Goal: Task Accomplishment & Management: Manage account settings

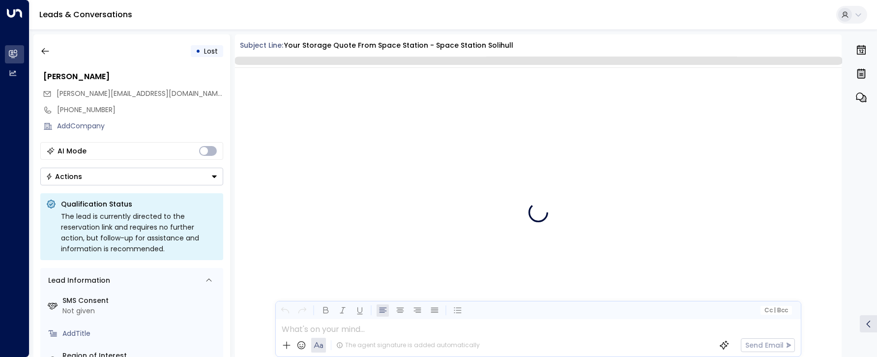
scroll to position [501, 0]
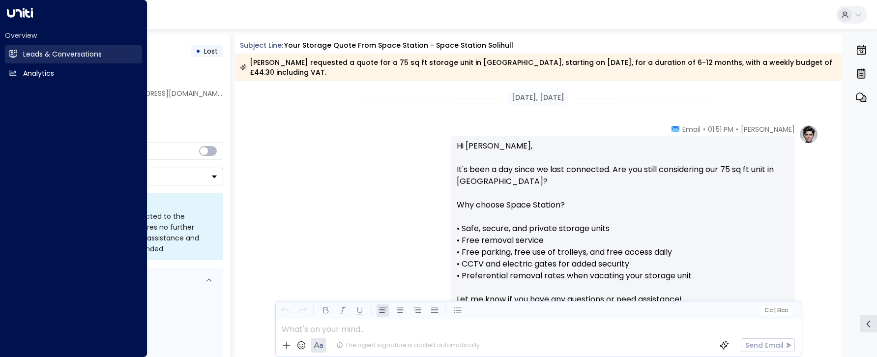
click at [43, 55] on h2 "Leads & Conversations" at bounding box center [62, 54] width 79 height 10
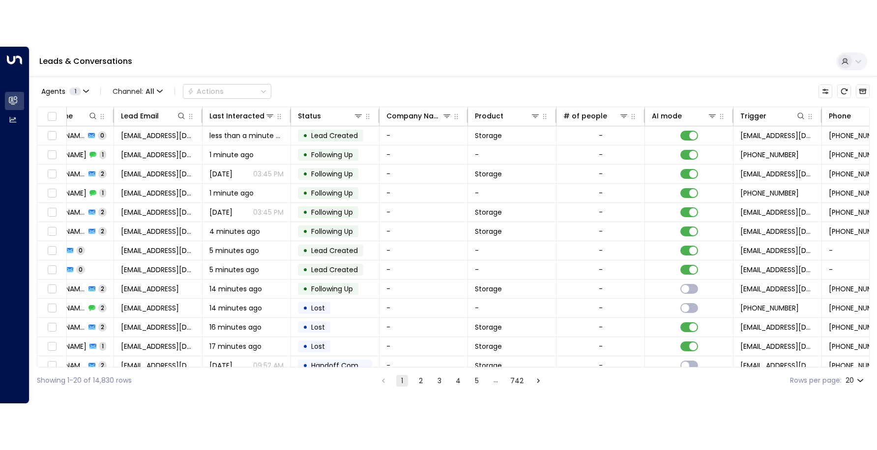
scroll to position [0, 87]
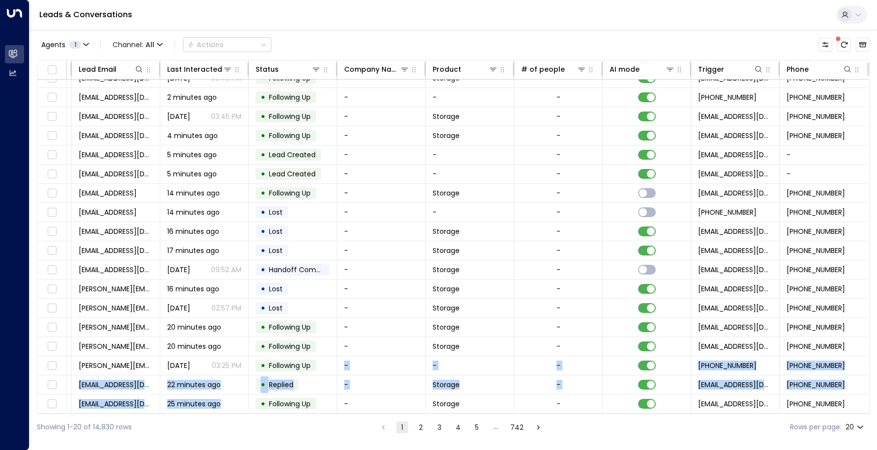
drag, startPoint x: 265, startPoint y: 409, endPoint x: 253, endPoint y: 411, distance: 12.1
click at [253, 356] on div "Lead Name Lead Email Last Interacted Status Company Name Product # of people AI…" at bounding box center [453, 237] width 833 height 354
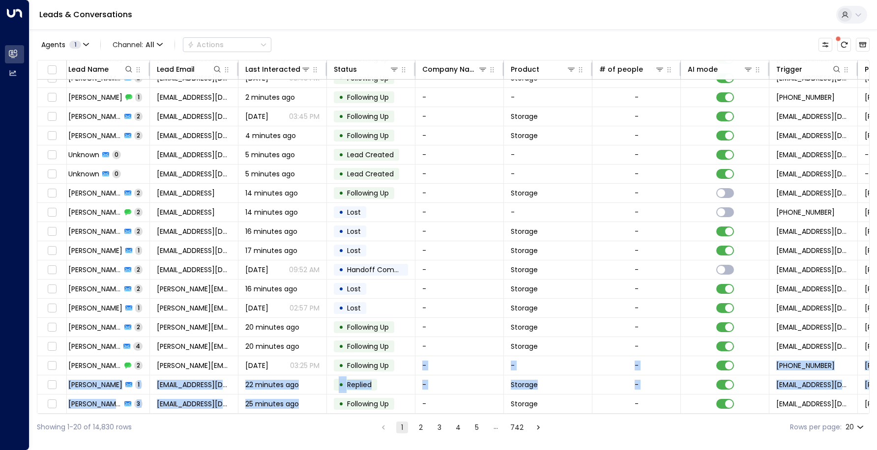
scroll to position [52, 87]
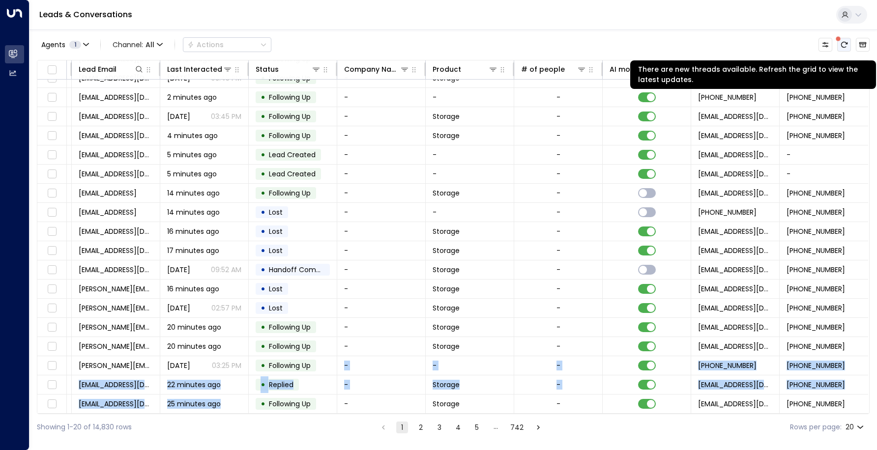
click at [844, 45] on icon "There are new threads available. Refresh the grid to view the latest updates." at bounding box center [844, 45] width 8 height 8
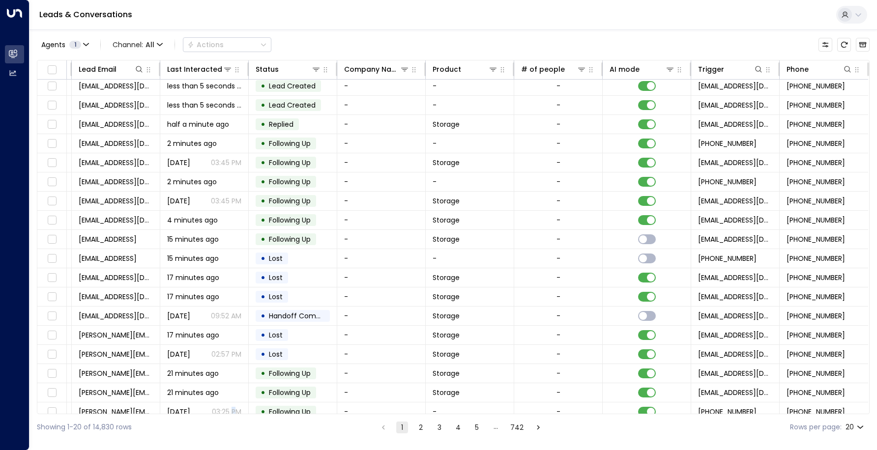
scroll to position [52, 87]
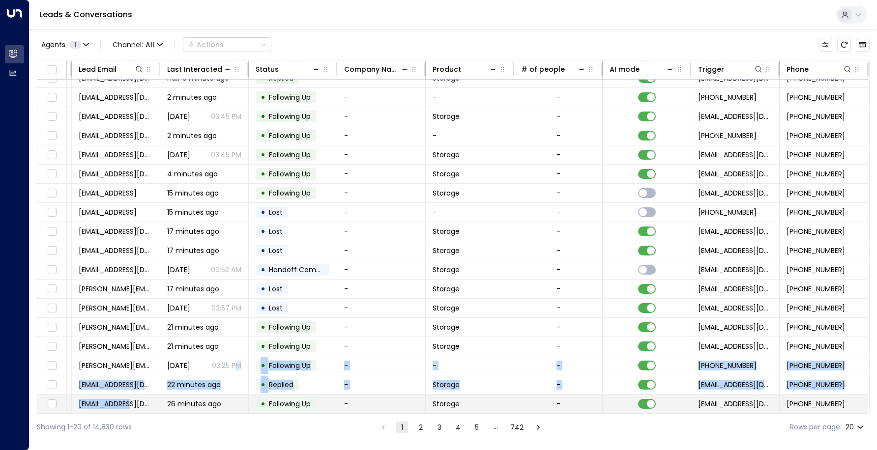
drag, startPoint x: 235, startPoint y: 410, endPoint x: 118, endPoint y: 405, distance: 117.1
click at [118, 356] on tbody "Oliver Cose 0 olliecose@hotmail.com less than 5 seconds ago • Lead Created - - …" at bounding box center [411, 221] width 914 height 383
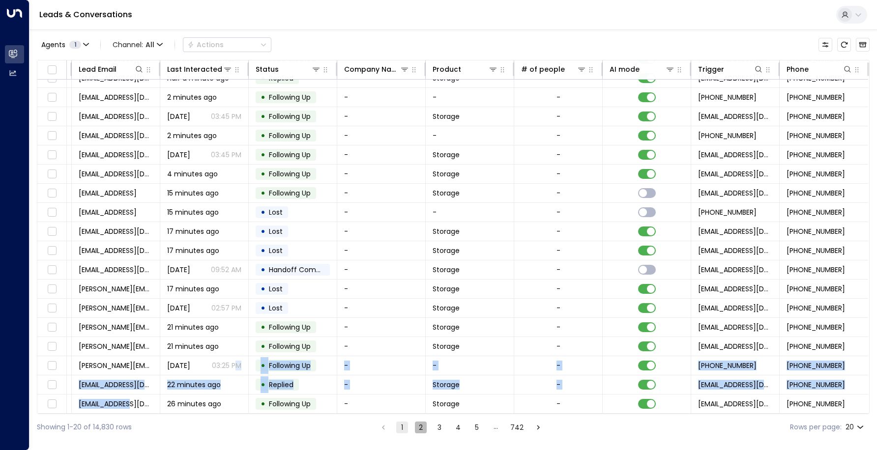
click at [424, 356] on button "2" at bounding box center [421, 428] width 12 height 12
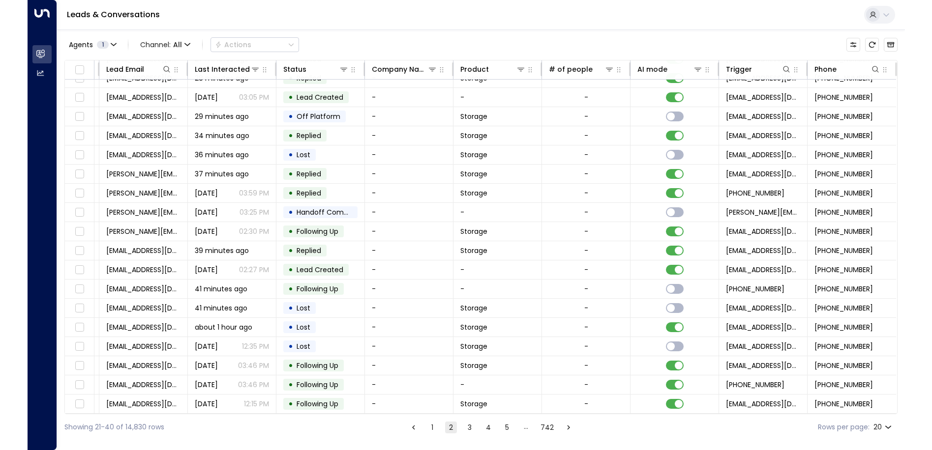
scroll to position [52, 31]
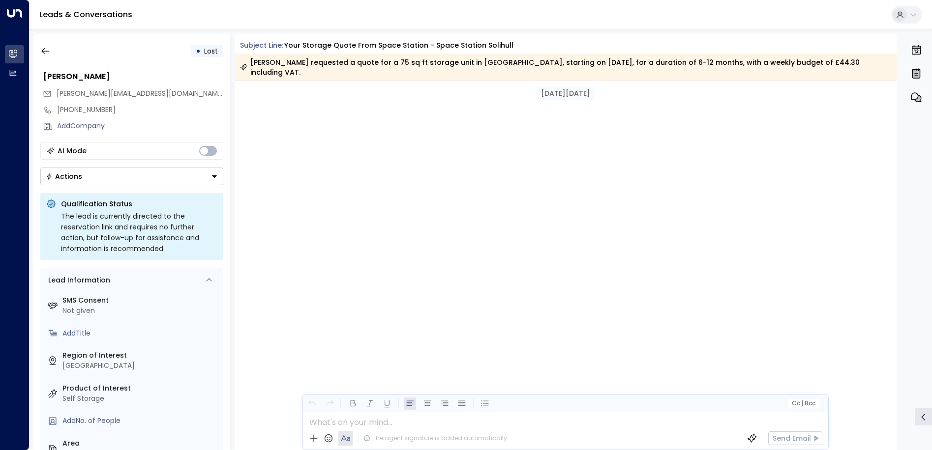
scroll to position [411, 0]
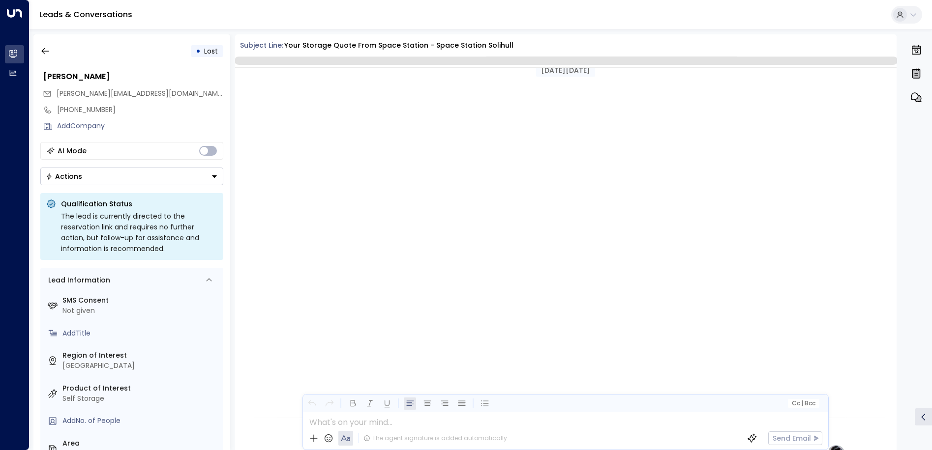
scroll to position [408, 0]
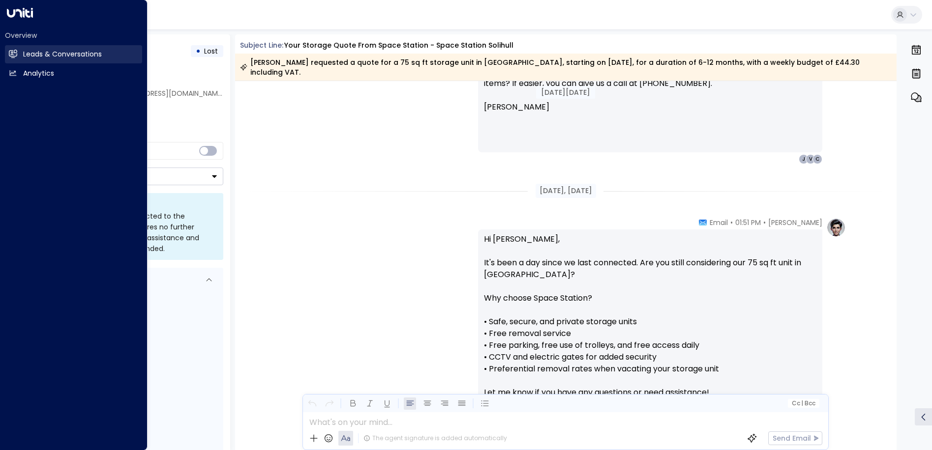
click at [12, 50] on icon at bounding box center [13, 54] width 8 height 8
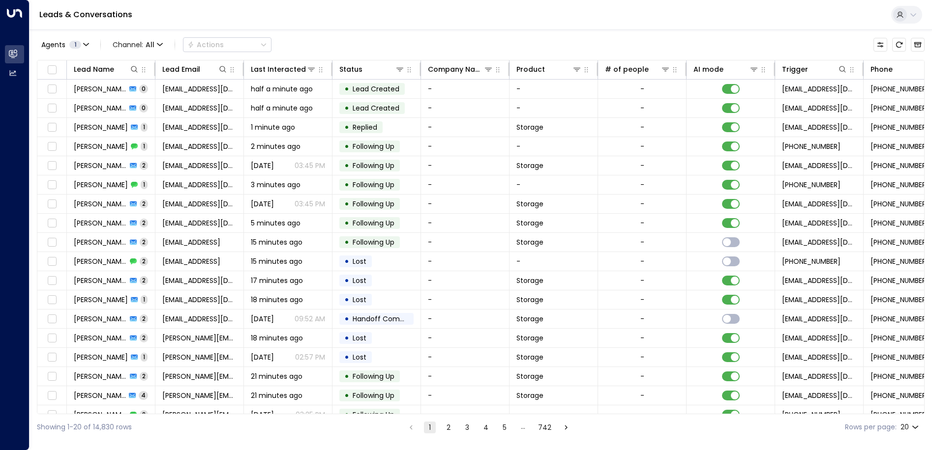
scroll to position [0, 32]
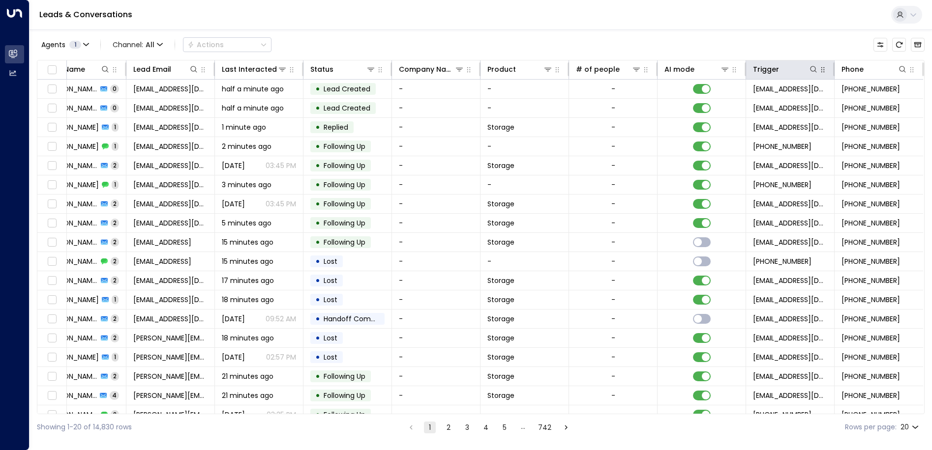
click at [822, 71] on icon "button" at bounding box center [823, 70] width 8 height 8
click at [821, 72] on icon "button" at bounding box center [822, 69] width 3 height 5
click at [821, 77] on th "Trigger" at bounding box center [790, 69] width 88 height 19
click at [819, 74] on icon "button" at bounding box center [823, 70] width 8 height 8
click at [819, 72] on icon "button" at bounding box center [823, 70] width 8 height 8
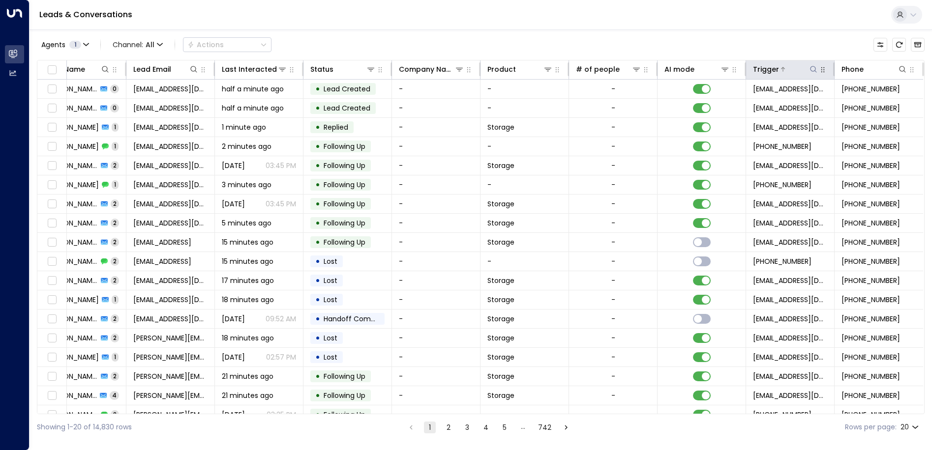
click at [810, 69] on icon at bounding box center [813, 69] width 8 height 8
click at [810, 70] on icon at bounding box center [813, 69] width 8 height 8
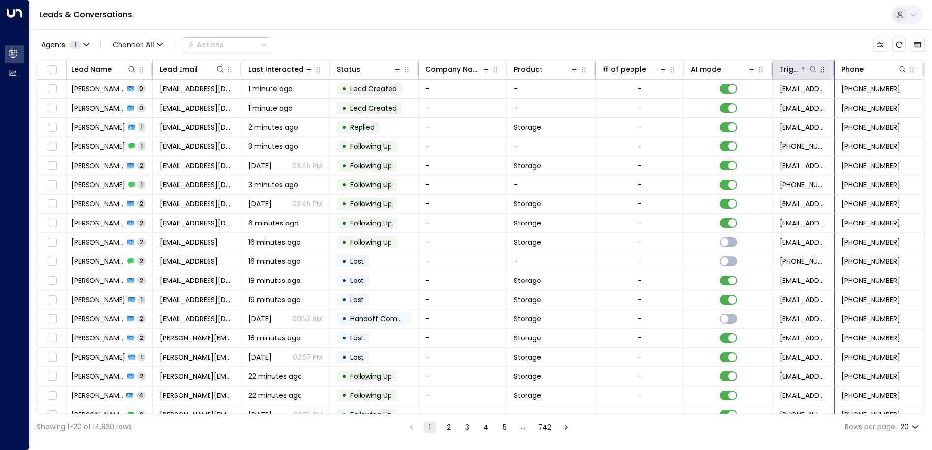
drag, startPoint x: 830, startPoint y: 70, endPoint x: 802, endPoint y: 74, distance: 28.8
click at [802, 74] on div "Trigger" at bounding box center [802, 69] width 47 height 12
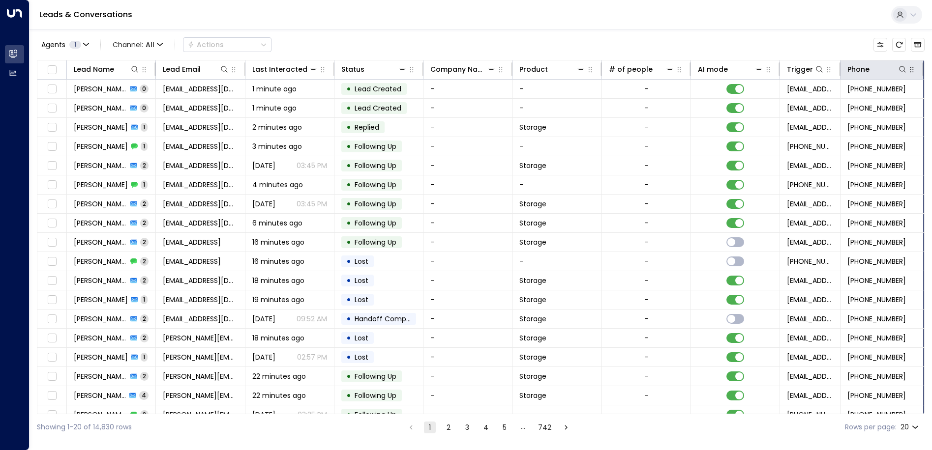
scroll to position [0, 0]
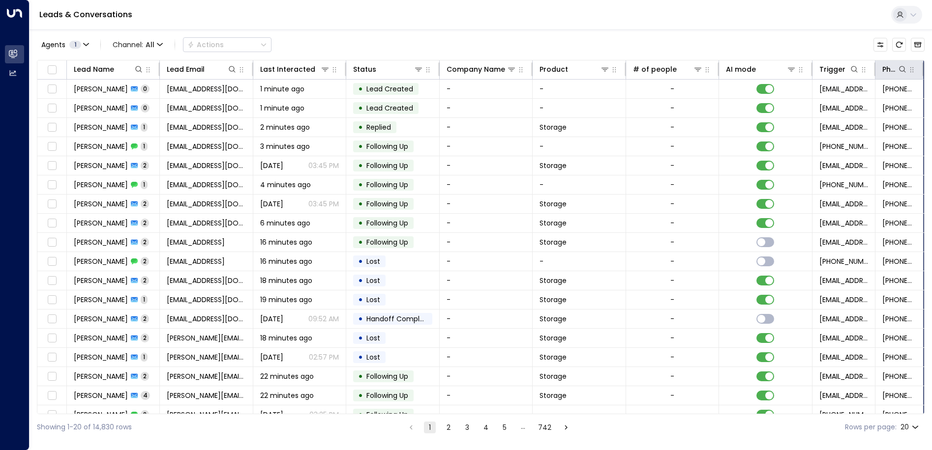
drag, startPoint x: 919, startPoint y: 69, endPoint x: 877, endPoint y: 74, distance: 42.6
click at [877, 74] on th "Phone" at bounding box center [899, 69] width 49 height 19
click at [880, 47] on icon "Customize" at bounding box center [880, 45] width 8 height 8
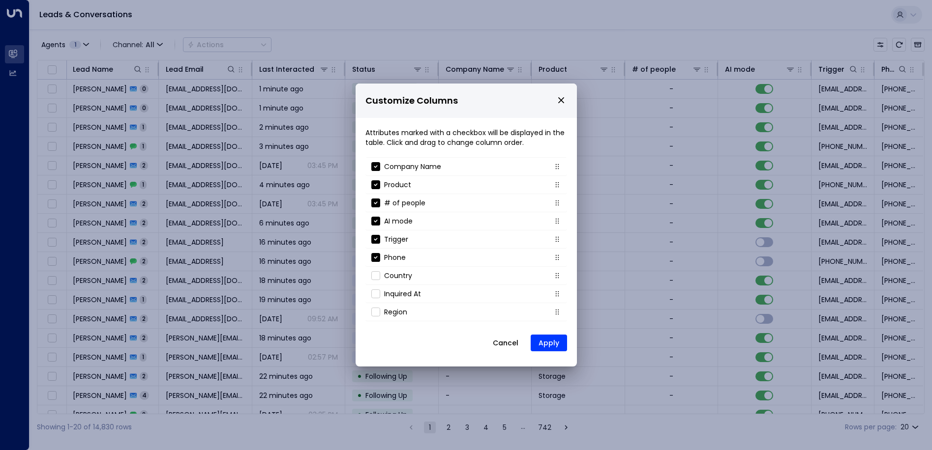
scroll to position [106, 0]
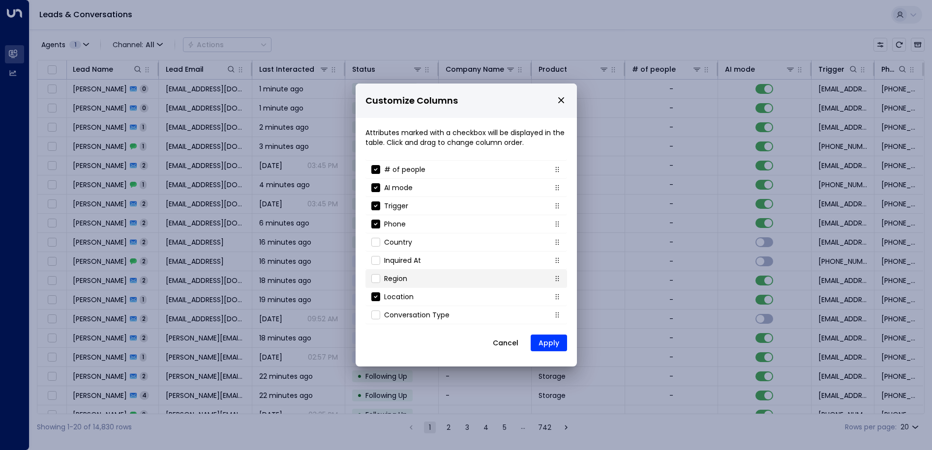
click at [374, 274] on li "Region" at bounding box center [466, 279] width 202 height 18
click at [545, 343] on button "Apply" at bounding box center [548, 343] width 36 height 17
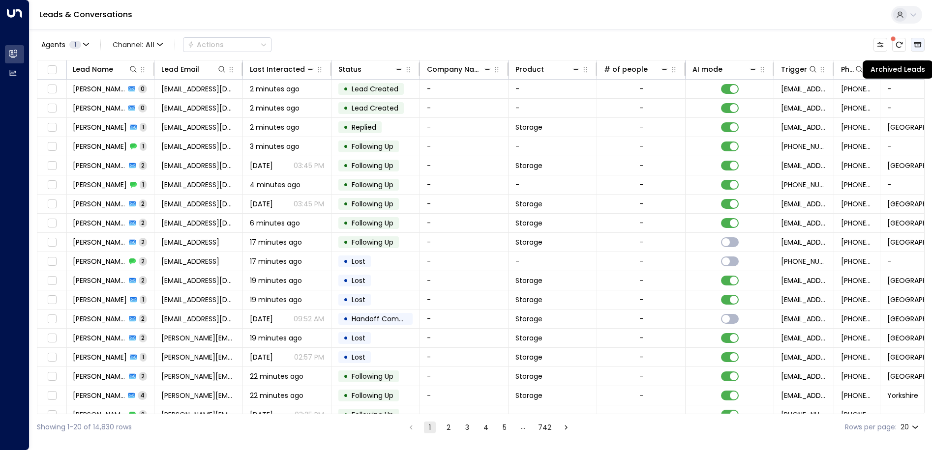
click at [919, 45] on icon "Archived Leads" at bounding box center [917, 45] width 8 height 8
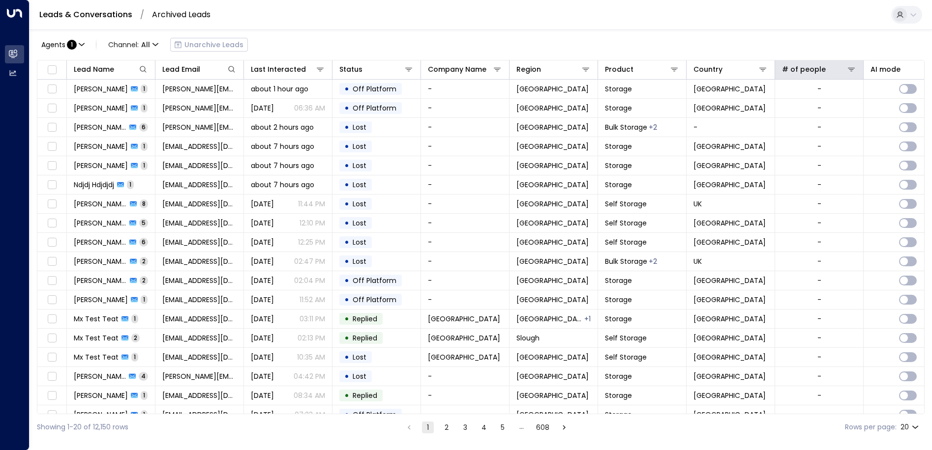
click at [858, 70] on th "# of people" at bounding box center [819, 69] width 88 height 19
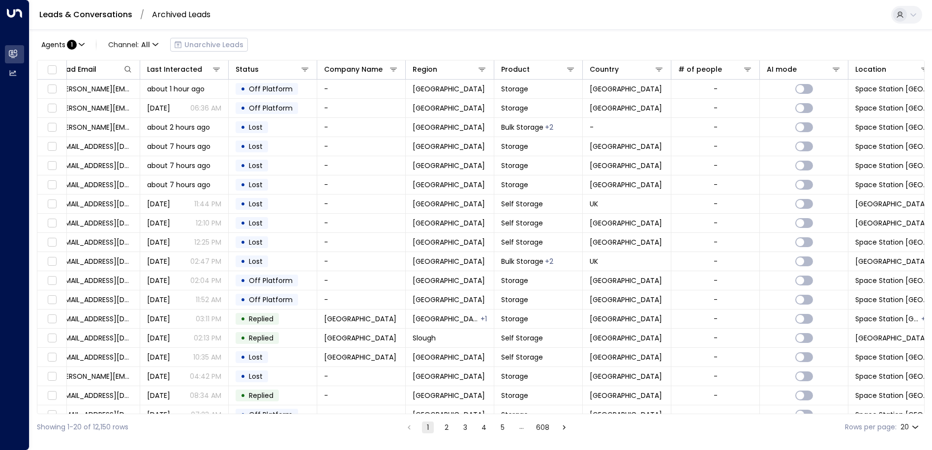
scroll to position [0, 385]
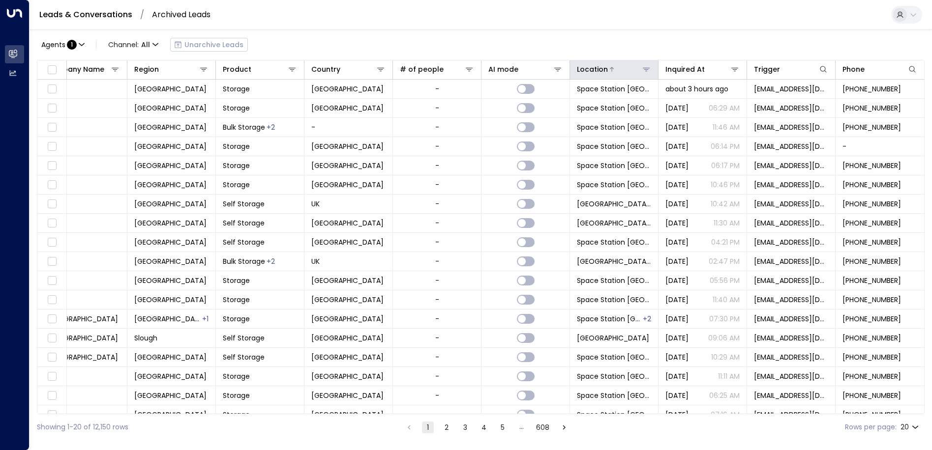
click at [642, 69] on icon at bounding box center [646, 69] width 8 height 8
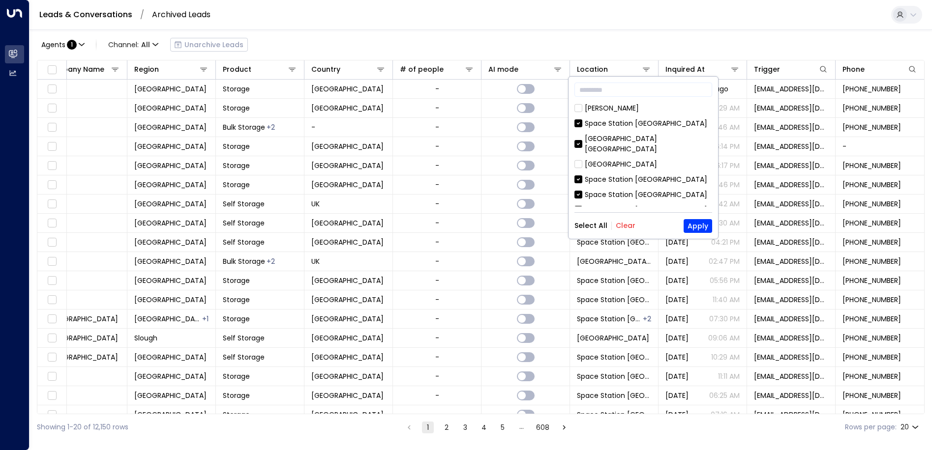
click at [630, 225] on button "Clear" at bounding box center [625, 226] width 20 height 8
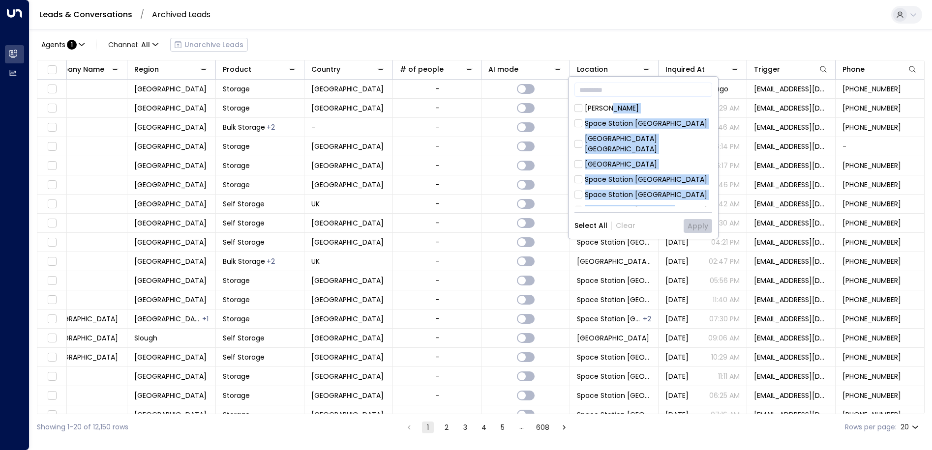
drag, startPoint x: 714, startPoint y: 107, endPoint x: 714, endPoint y: 198, distance: 90.9
click at [714, 198] on div "​ [PERSON_NAME][GEOGRAPHIC_DATA] [GEOGRAPHIC_DATA] [GEOGRAPHIC_DATA][PERSON_NAM…" at bounding box center [642, 158] width 149 height 162
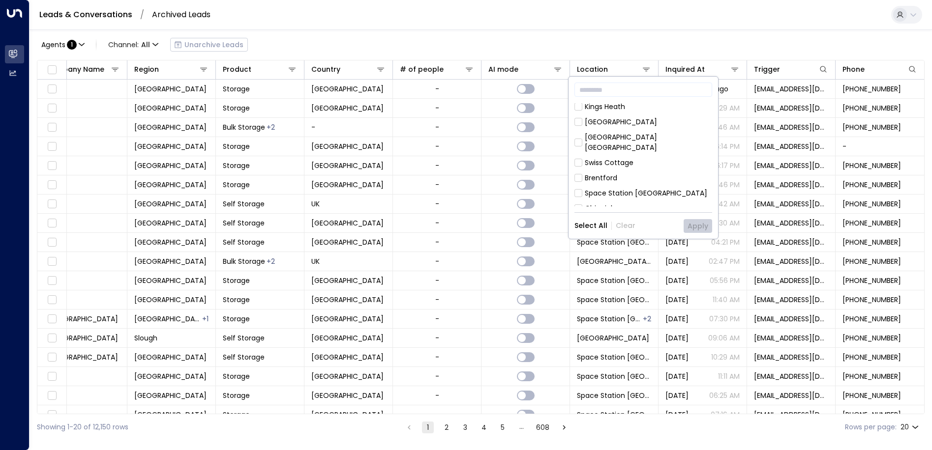
scroll to position [289, 0]
click at [712, 206] on div "​ [PERSON_NAME][GEOGRAPHIC_DATA] [GEOGRAPHIC_DATA] [GEOGRAPHIC_DATA][PERSON_NAM…" at bounding box center [642, 158] width 149 height 162
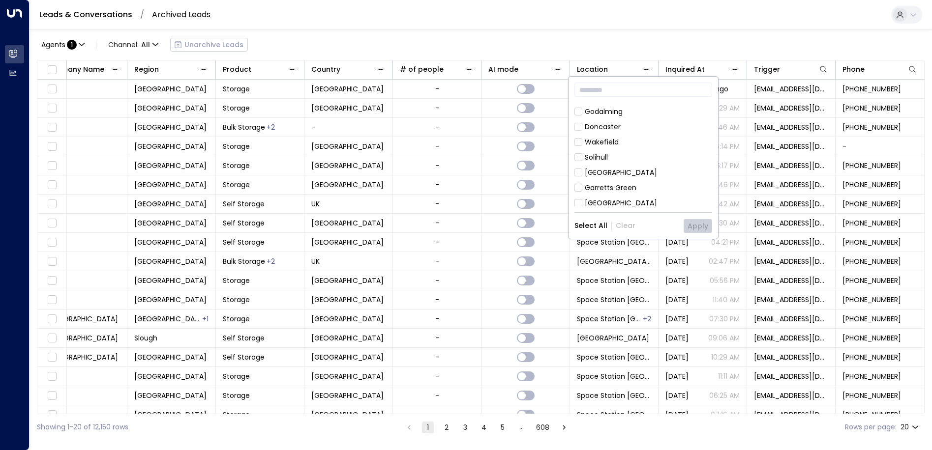
scroll to position [432, 0]
click at [619, 180] on div "Garretts Green" at bounding box center [611, 185] width 52 height 10
click at [620, 180] on div "Garretts Green" at bounding box center [611, 185] width 52 height 10
click at [700, 228] on button "Apply" at bounding box center [697, 226] width 29 height 14
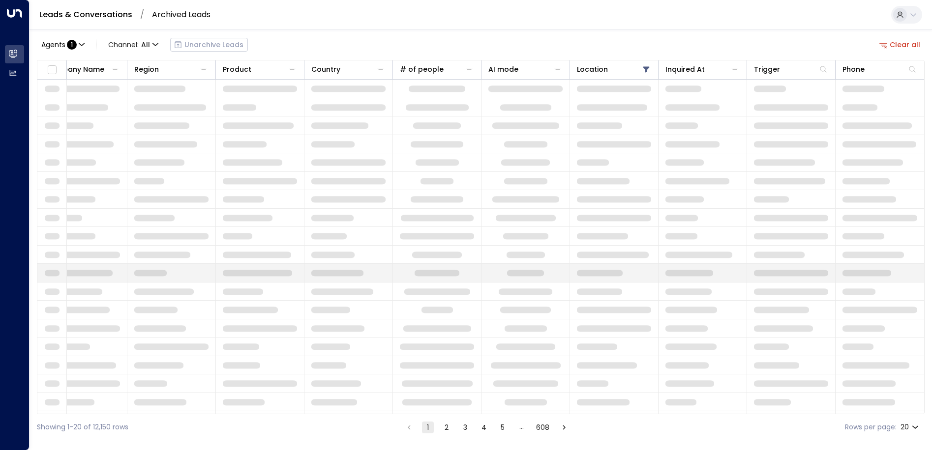
scroll to position [0, 382]
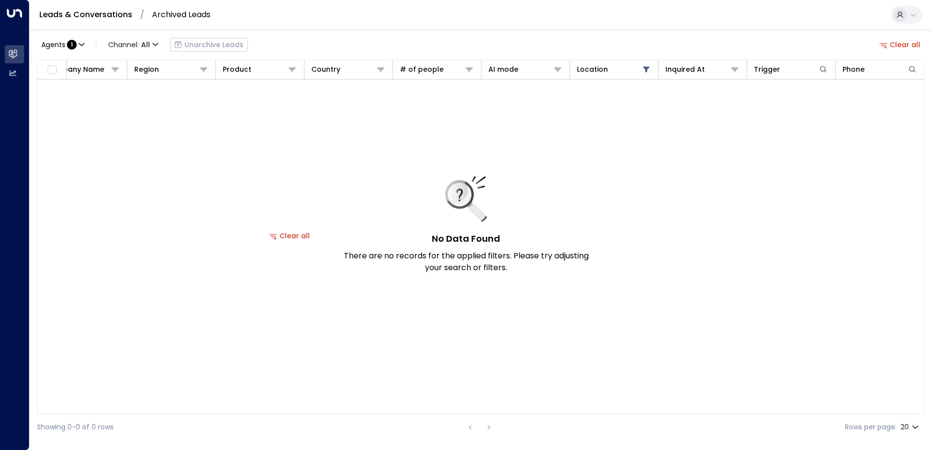
drag, startPoint x: 576, startPoint y: 410, endPoint x: 400, endPoint y: 407, distance: 176.0
click at [401, 407] on div "Lead Name Lead Email Last Interacted Status Company Name Region Product Country…" at bounding box center [480, 237] width 887 height 354
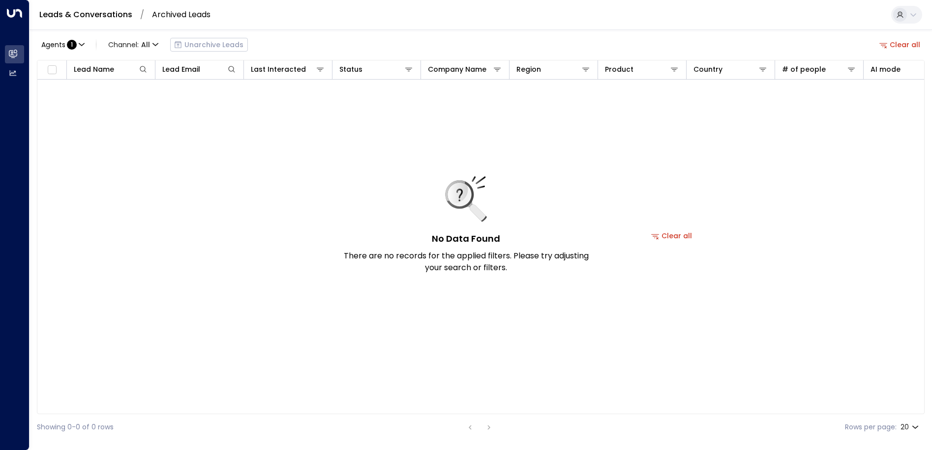
drag, startPoint x: 536, startPoint y: 410, endPoint x: 608, endPoint y: 412, distance: 72.3
click at [613, 412] on div "Lead Name Lead Email Last Interacted Status Company Name Region Product Country…" at bounding box center [480, 237] width 887 height 354
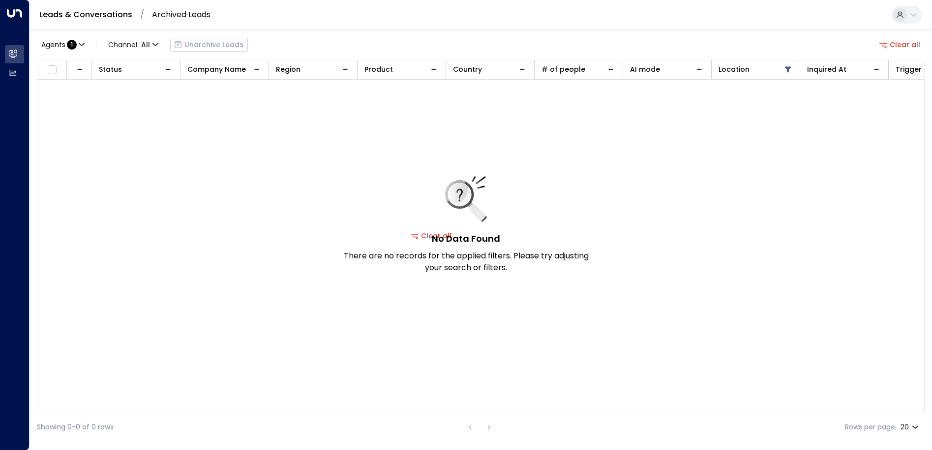
scroll to position [0, 382]
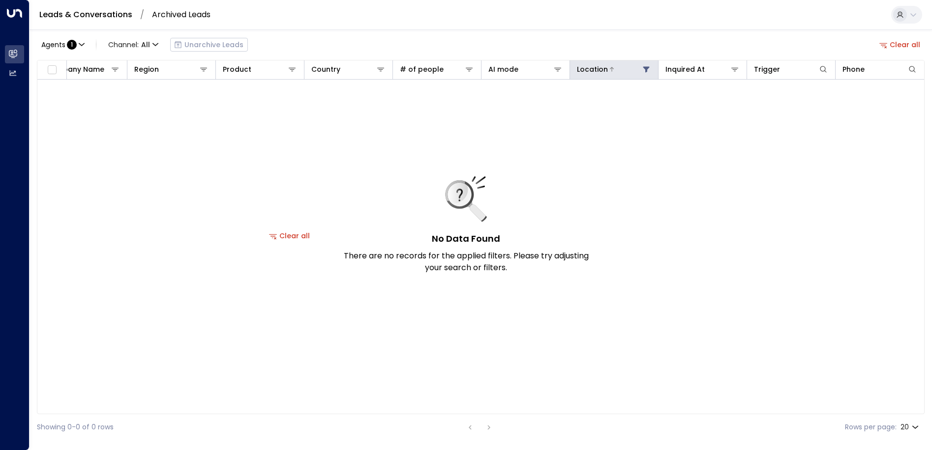
click at [638, 74] on div "Location" at bounding box center [614, 69] width 74 height 12
click at [609, 73] on div at bounding box center [629, 69] width 43 height 10
click at [647, 68] on icon at bounding box center [646, 70] width 6 height 6
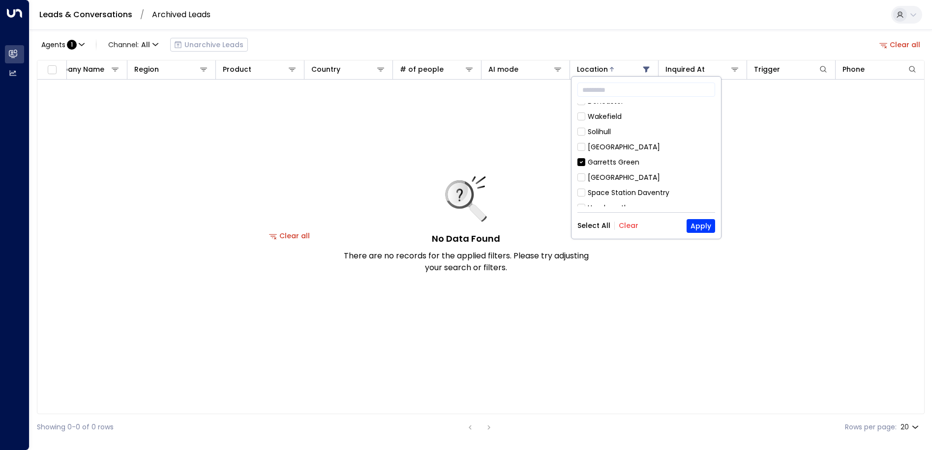
scroll to position [562, 0]
click at [699, 225] on button "Apply" at bounding box center [700, 226] width 29 height 14
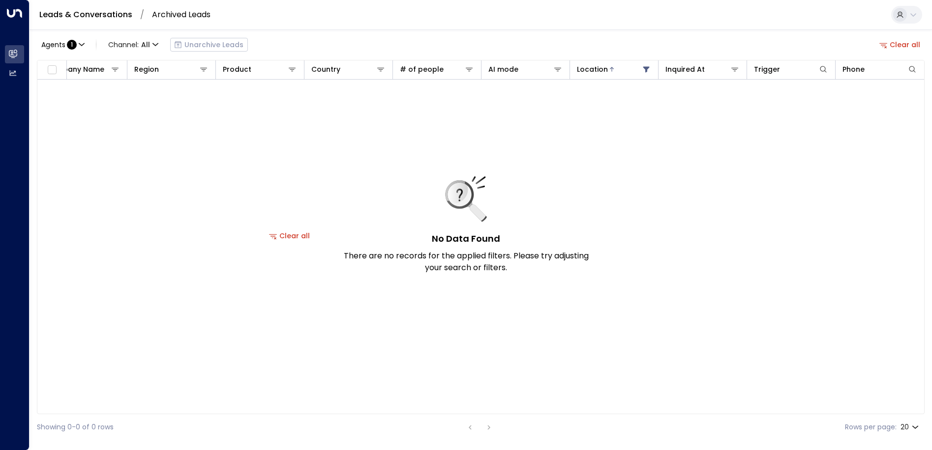
click at [699, 225] on div "No Data Found There are no records for the applied filters. Please try adjustin…" at bounding box center [289, 236] width 1268 height 313
click at [610, 69] on icon at bounding box center [612, 69] width 4 height 4
click at [701, 72] on div "Inquired At" at bounding box center [684, 69] width 39 height 12
click at [704, 73] on div at bounding box center [721, 69] width 35 height 10
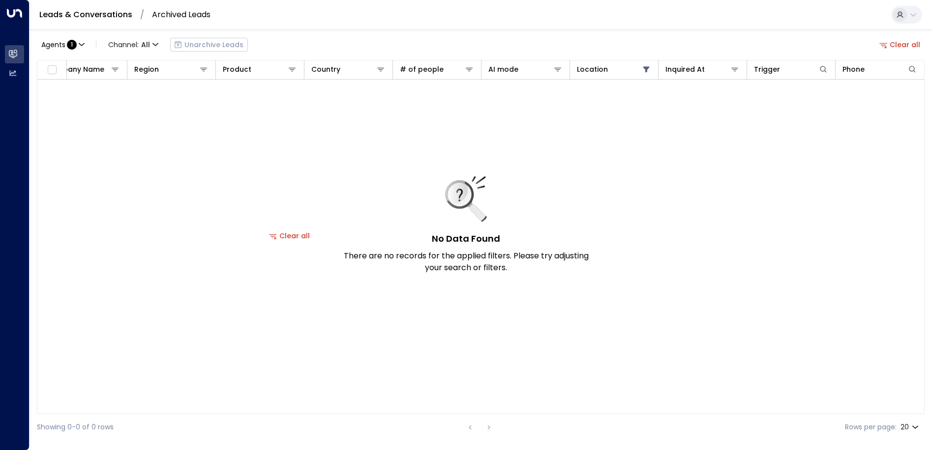
click at [889, 45] on button "Clear all" at bounding box center [899, 45] width 49 height 14
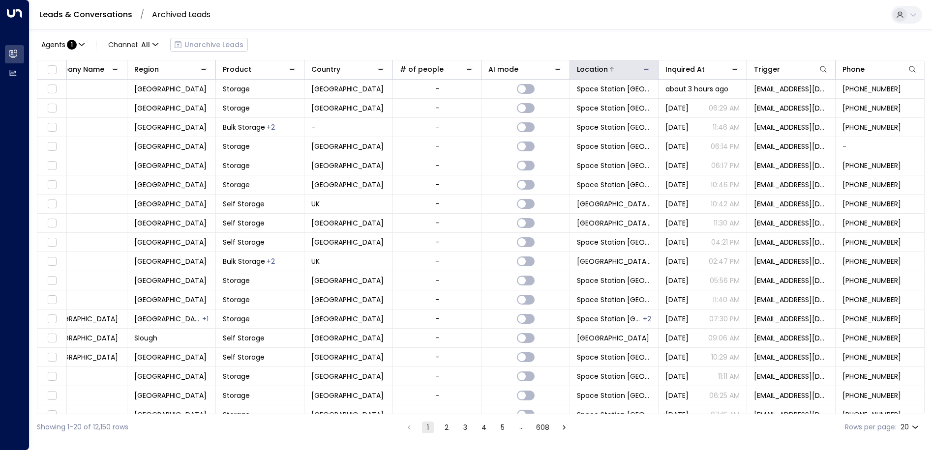
click at [647, 71] on icon at bounding box center [646, 69] width 8 height 8
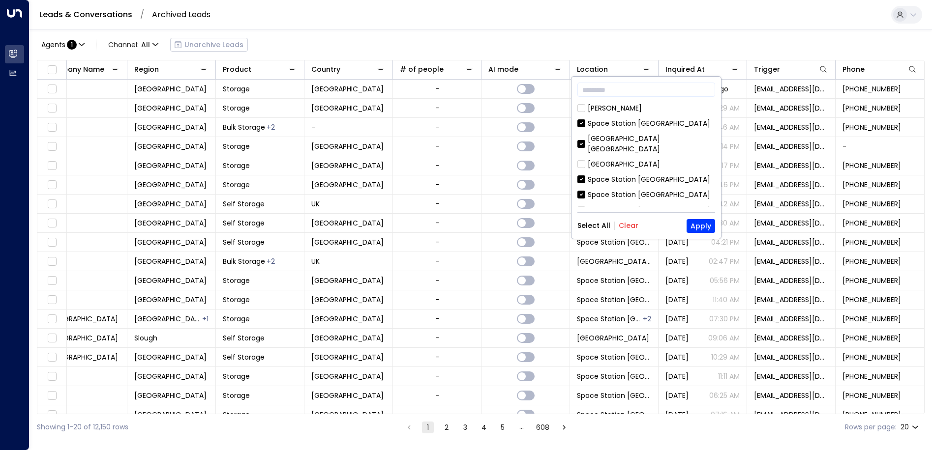
click at [622, 229] on button "Clear" at bounding box center [628, 226] width 20 height 8
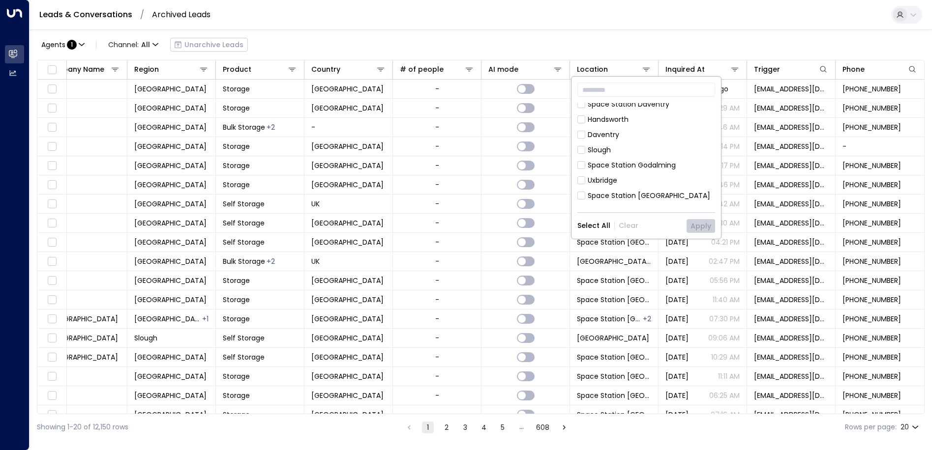
scroll to position [562, 0]
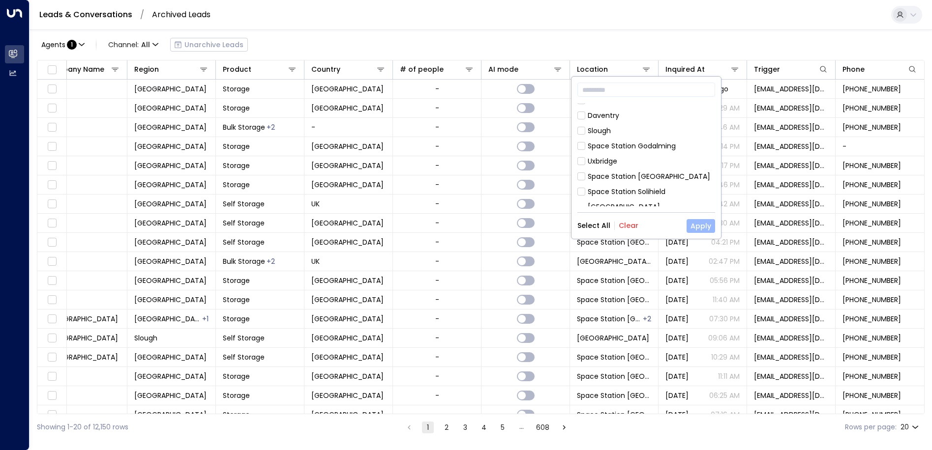
click at [700, 229] on button "Apply" at bounding box center [700, 226] width 29 height 14
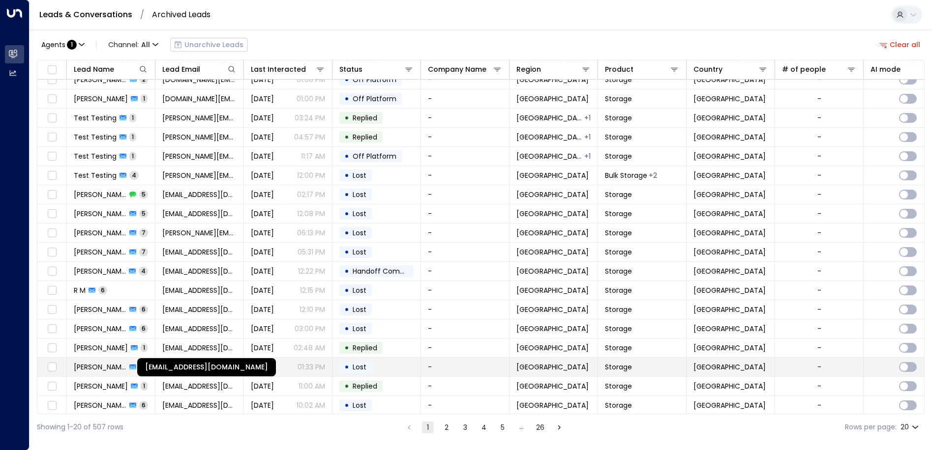
scroll to position [52, 0]
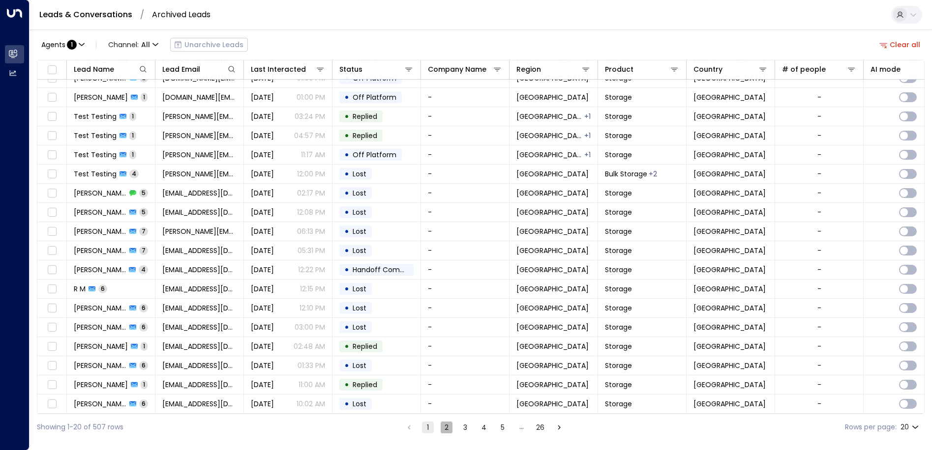
click at [442, 431] on button "2" at bounding box center [446, 428] width 12 height 12
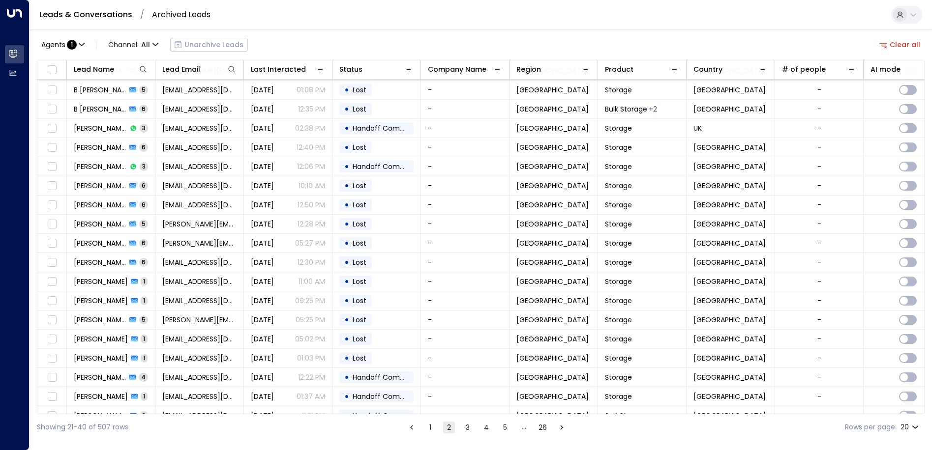
scroll to position [52, 0]
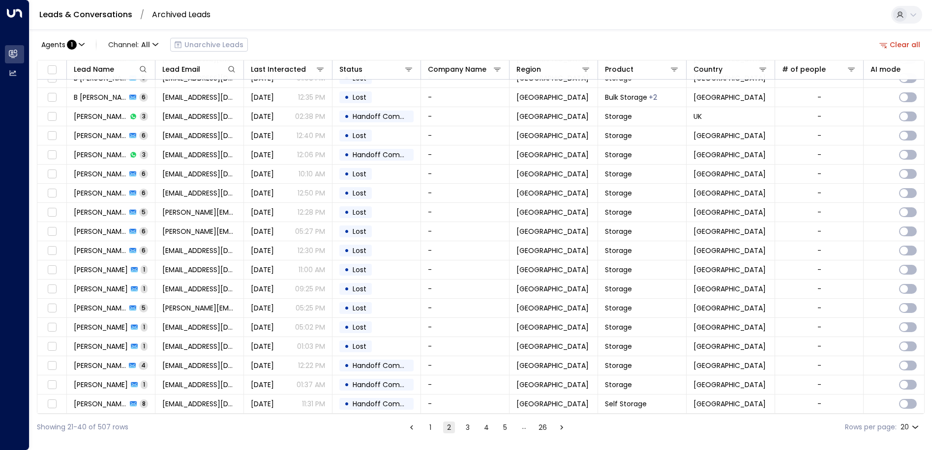
click at [468, 428] on button "3" at bounding box center [468, 428] width 12 height 12
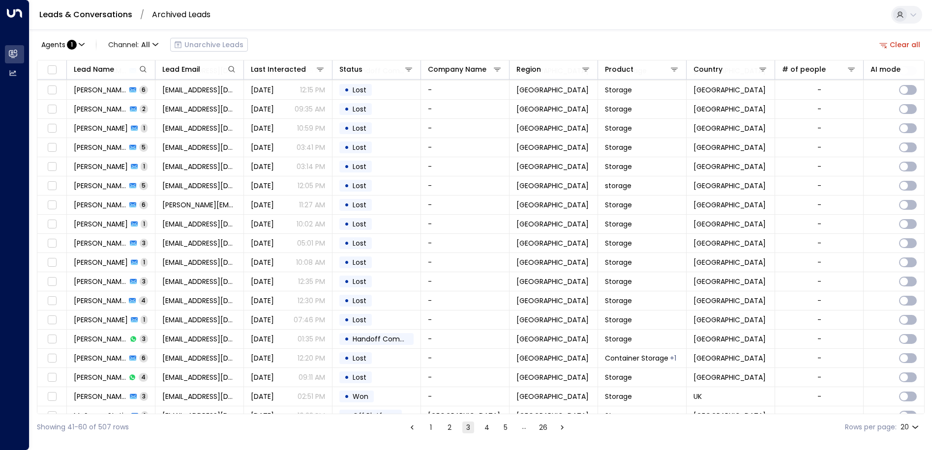
scroll to position [52, 0]
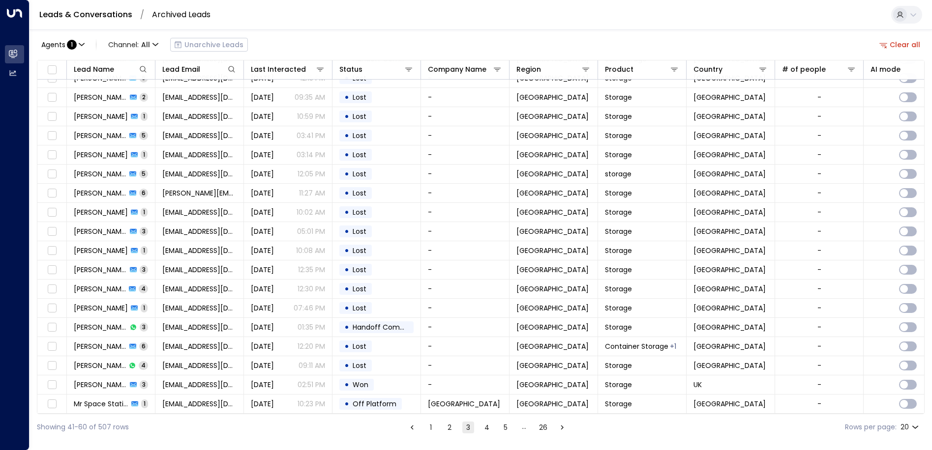
click at [425, 426] on button "1" at bounding box center [431, 428] width 12 height 12
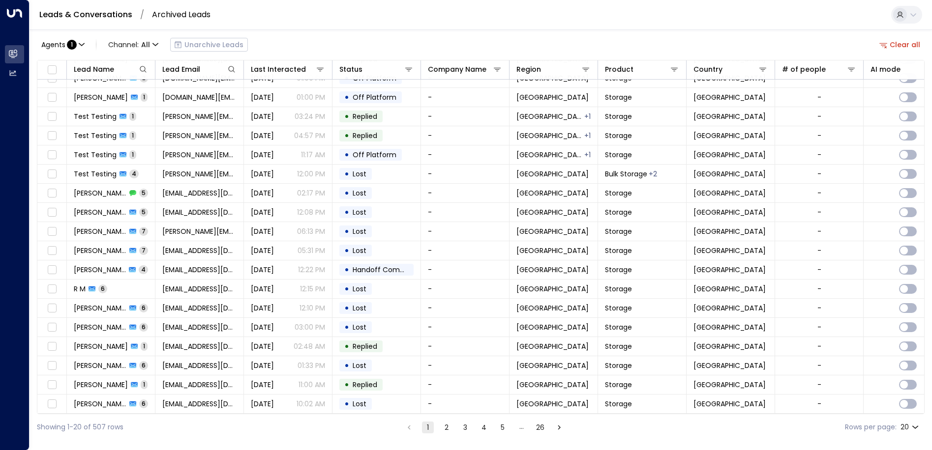
click at [424, 429] on button "1" at bounding box center [428, 428] width 12 height 12
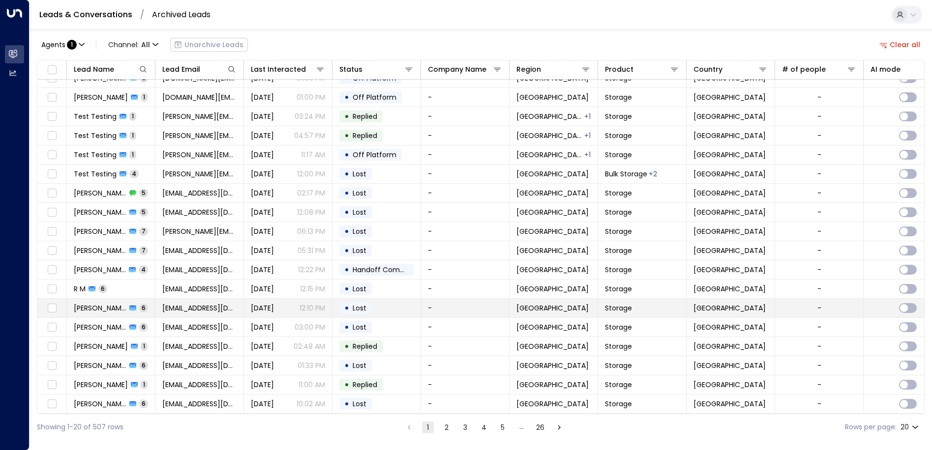
scroll to position [52, 0]
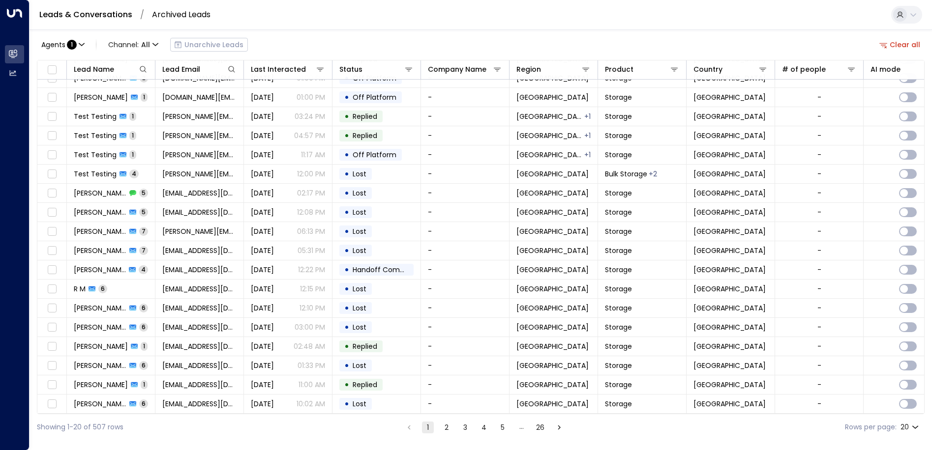
click at [449, 429] on button "2" at bounding box center [446, 428] width 12 height 12
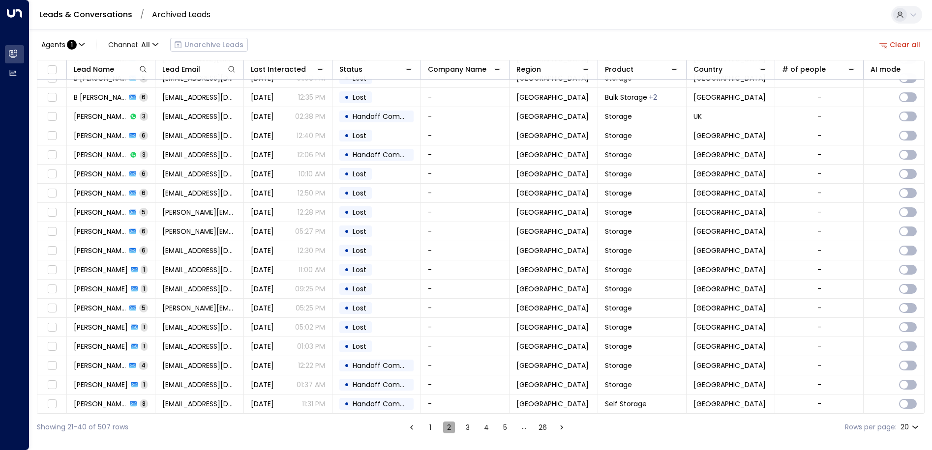
click at [448, 429] on button "2" at bounding box center [449, 428] width 12 height 12
click at [466, 429] on button "3" at bounding box center [468, 428] width 12 height 12
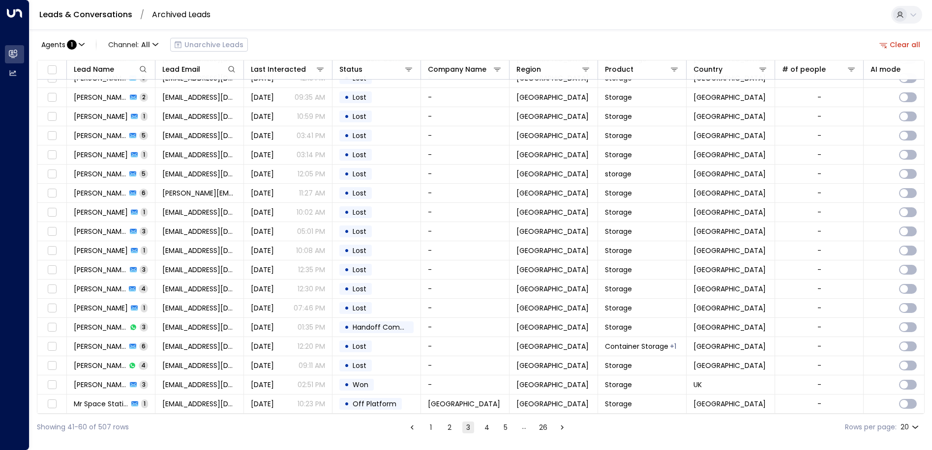
click at [489, 427] on button "4" at bounding box center [487, 428] width 12 height 12
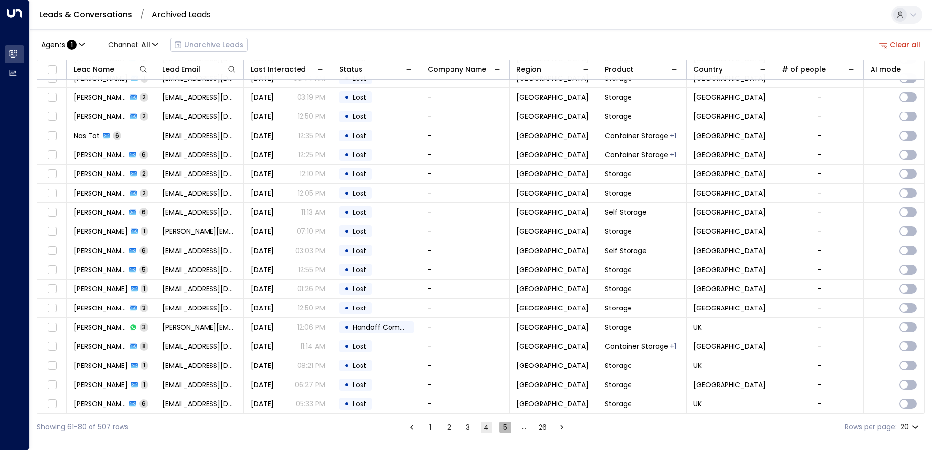
click at [505, 427] on button "5" at bounding box center [505, 428] width 12 height 12
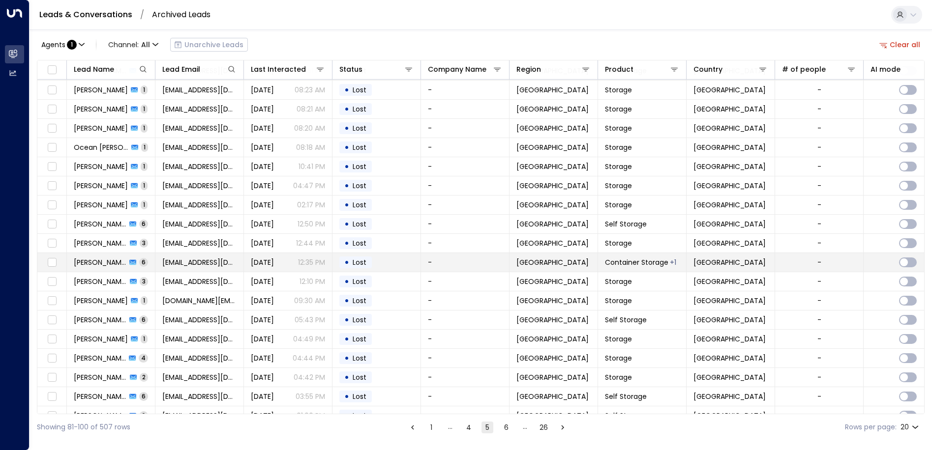
scroll to position [52, 0]
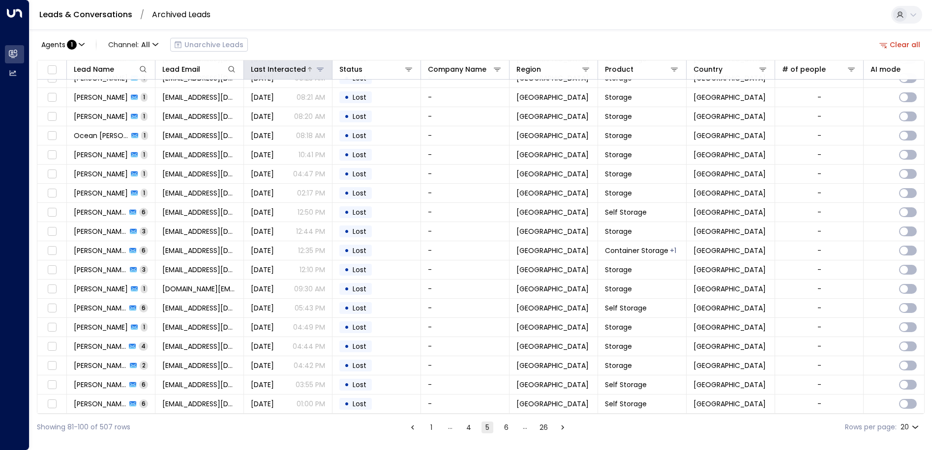
click at [318, 72] on icon at bounding box center [320, 69] width 8 height 8
click at [318, 73] on icon at bounding box center [320, 69] width 8 height 8
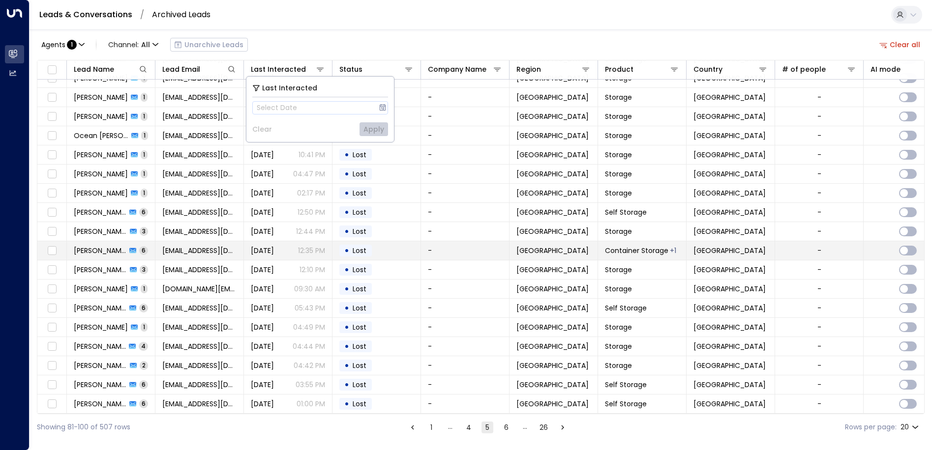
click at [277, 241] on td "[DATE] 12:35 PM" at bounding box center [288, 250] width 88 height 19
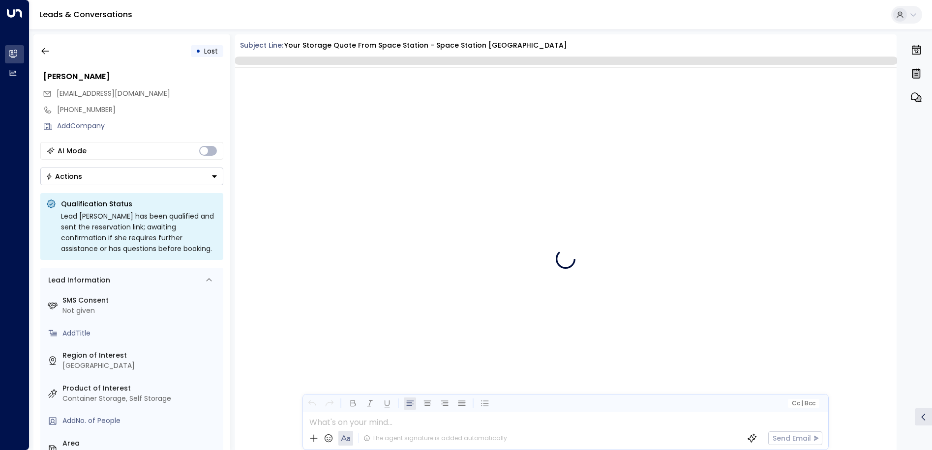
scroll to position [2057, 0]
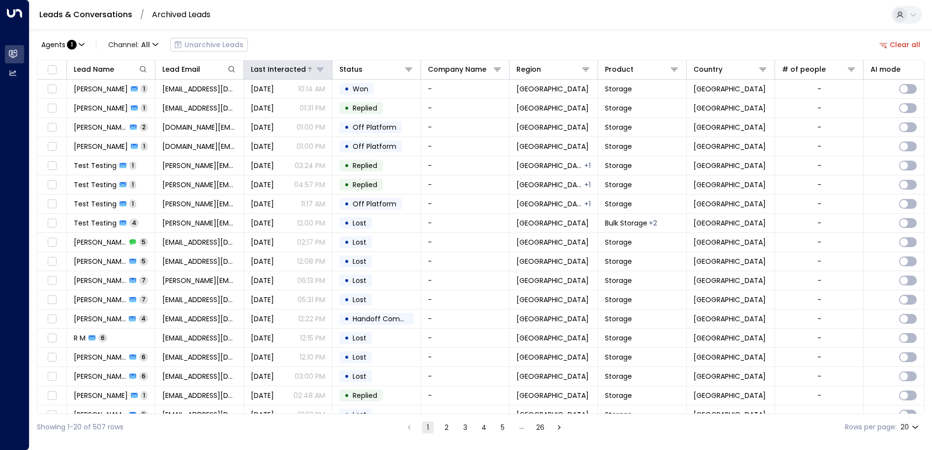
click at [284, 65] on div "Last Interacted" at bounding box center [278, 69] width 55 height 12
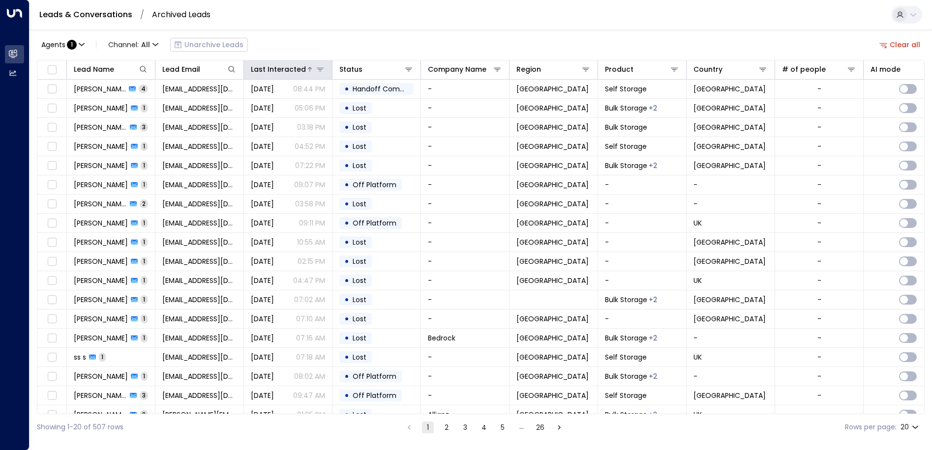
click at [301, 70] on div "Last Interacted" at bounding box center [278, 69] width 55 height 12
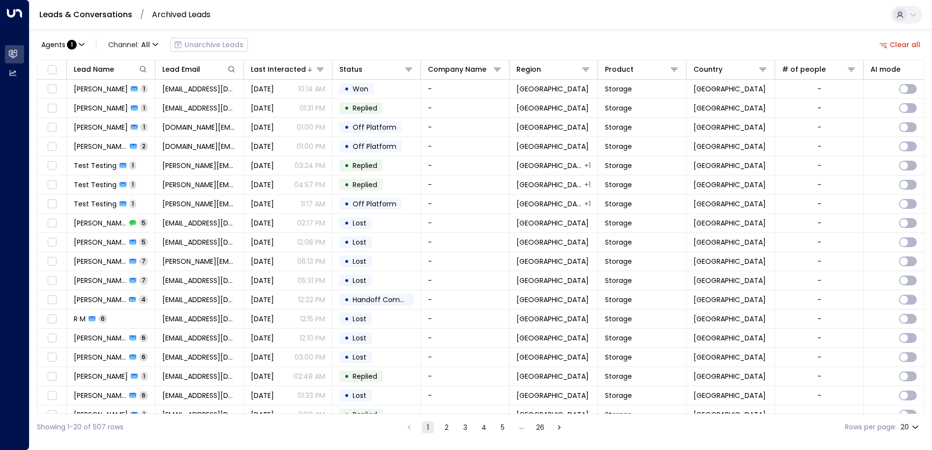
click at [447, 426] on button "2" at bounding box center [446, 428] width 12 height 12
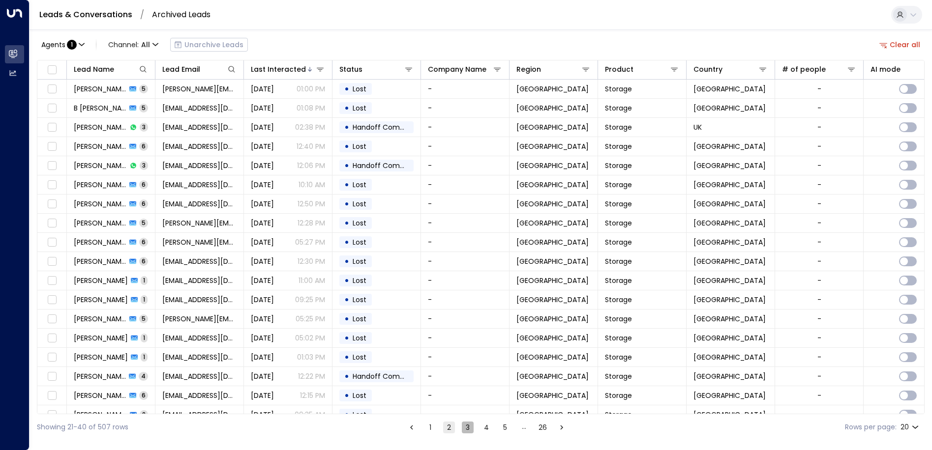
click at [469, 426] on button "3" at bounding box center [468, 428] width 12 height 12
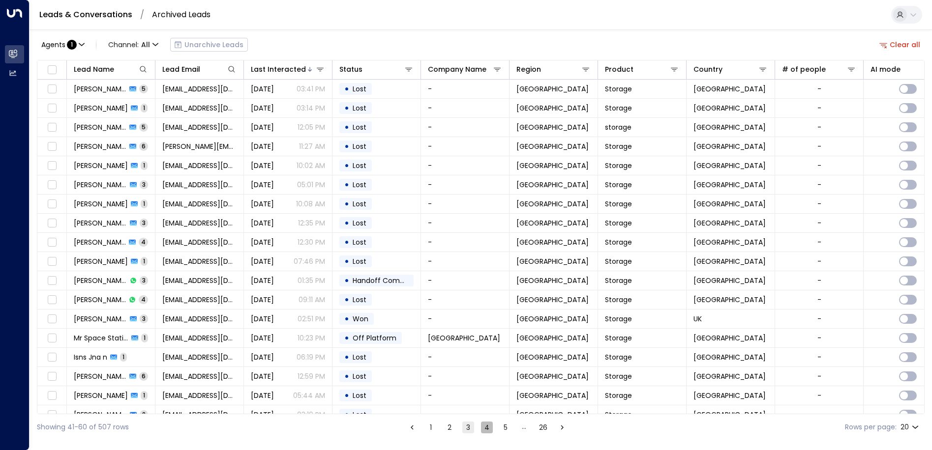
click at [488, 427] on button "4" at bounding box center [487, 428] width 12 height 12
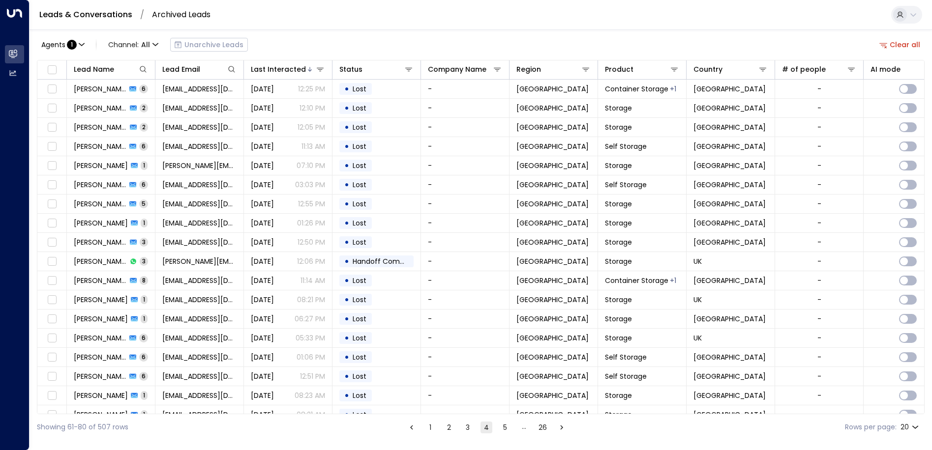
click at [511, 425] on ul "1 2 3 4 5 … 26" at bounding box center [486, 427] width 163 height 12
click at [506, 428] on button "5" at bounding box center [505, 428] width 12 height 12
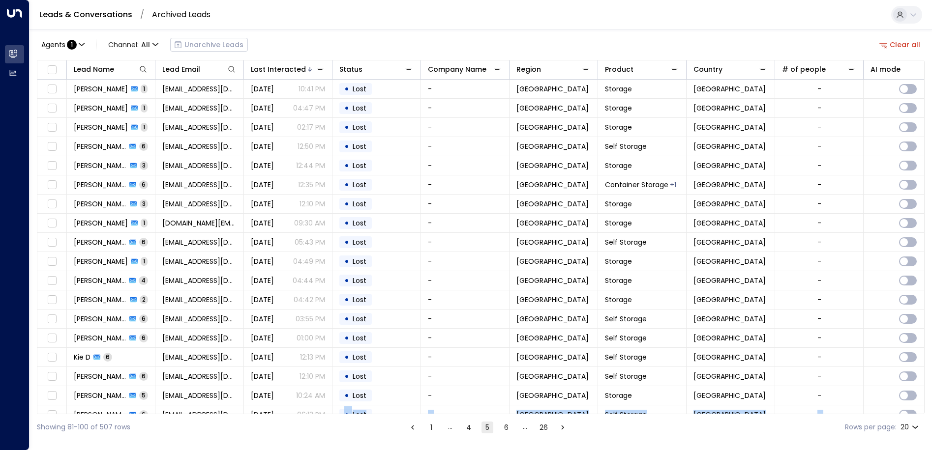
scroll to position [52, 0]
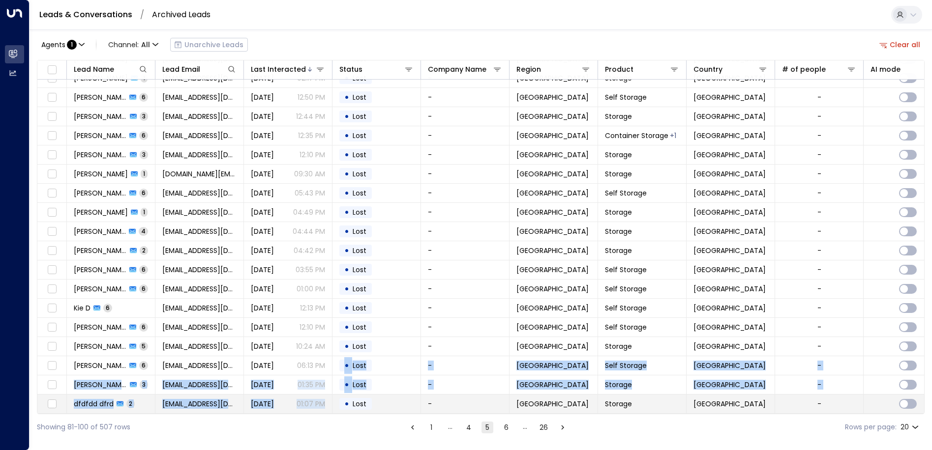
drag, startPoint x: 345, startPoint y: 410, endPoint x: 323, endPoint y: 410, distance: 21.6
click at [323, 410] on tbody "Ellessee Hykin 1 [EMAIL_ADDRESS][DOMAIN_NAME] [DATE] 10:41 PM • Lost - [GEOGRAP…" at bounding box center [671, 221] width 1268 height 383
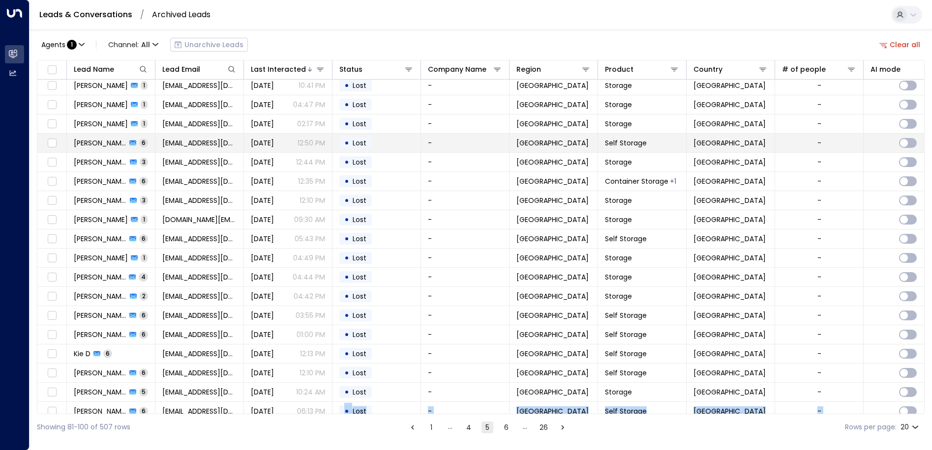
scroll to position [0, 0]
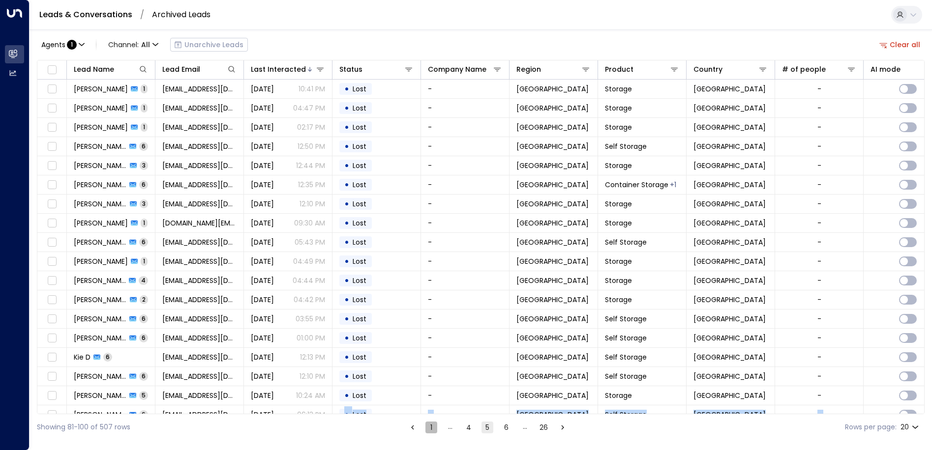
click at [429, 430] on button "1" at bounding box center [431, 428] width 12 height 12
